Goal: Transaction & Acquisition: Purchase product/service

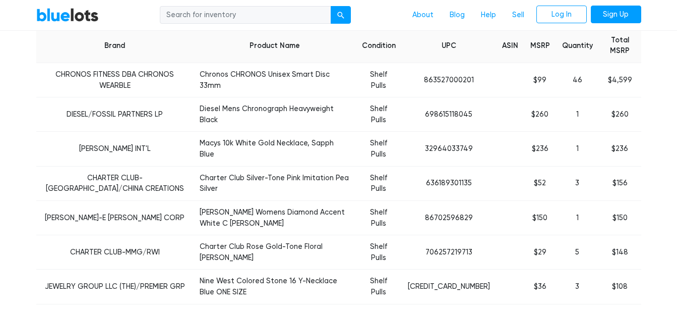
scroll to position [363, 0]
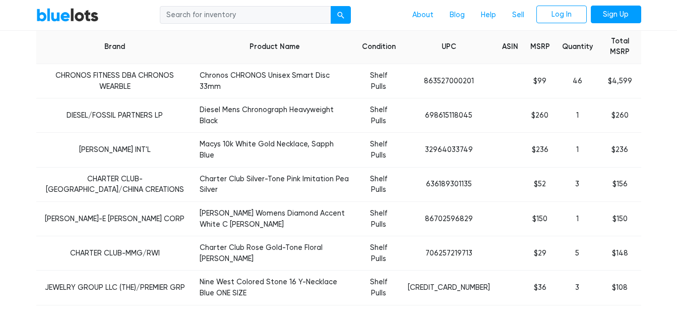
click at [194, 154] on td "Macys 10k White Gold Necklace, Sapph Blue" at bounding box center [275, 150] width 162 height 34
click at [541, 153] on td "$236" at bounding box center [541, 150] width 32 height 34
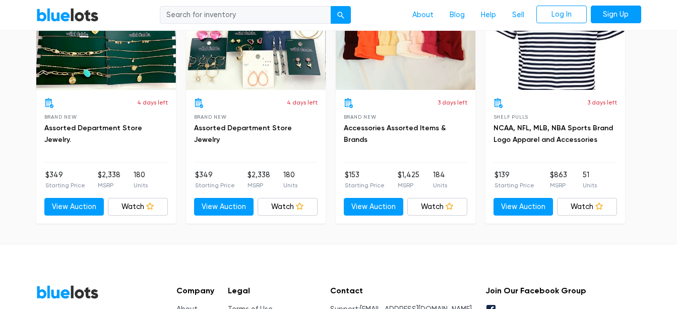
scroll to position [4005, 0]
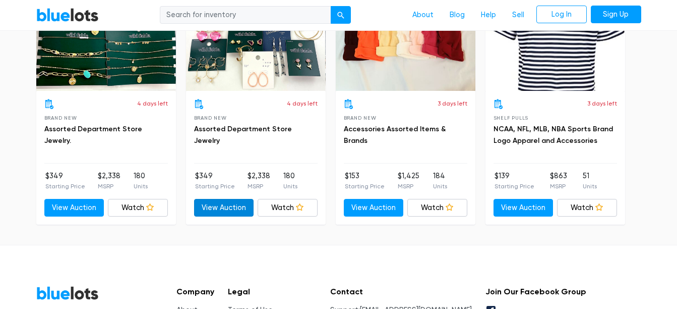
click at [225, 206] on link "View Auction" at bounding box center [224, 208] width 60 height 18
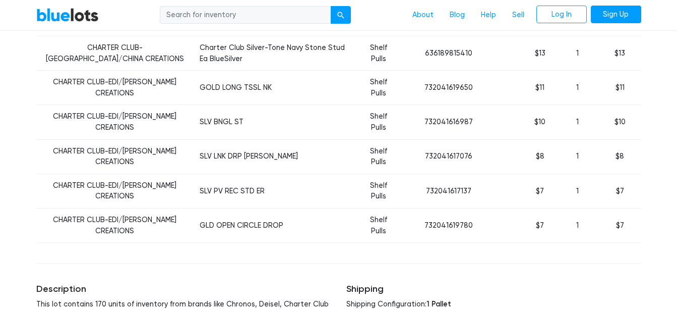
scroll to position [3521, 0]
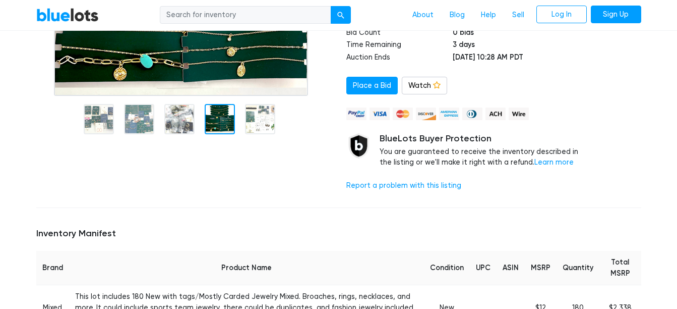
scroll to position [161, 0]
